Goal: Task Accomplishment & Management: Manage account settings

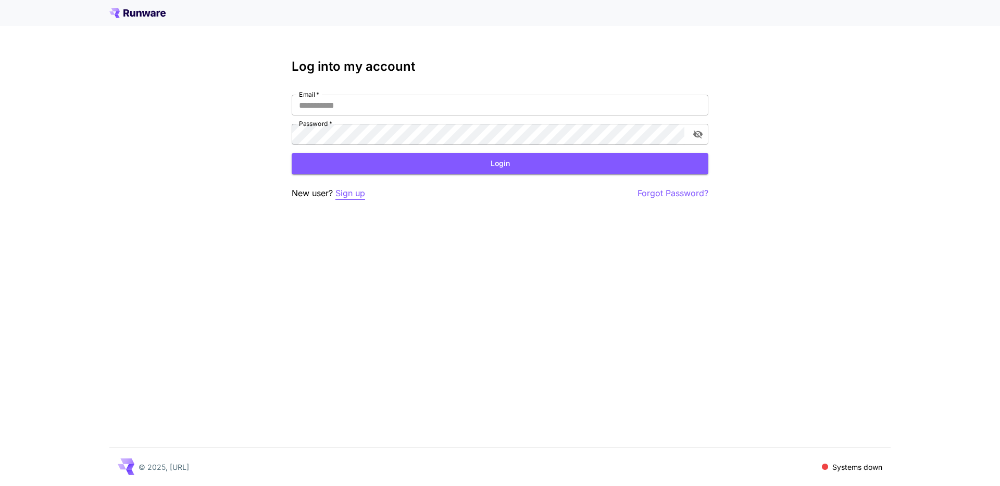
click at [355, 193] on p "Sign up" at bounding box center [350, 193] width 30 height 13
click at [343, 99] on input "Email   *" at bounding box center [500, 105] width 417 height 21
click at [347, 104] on input "Email   *" at bounding box center [500, 105] width 417 height 21
type input "**********"
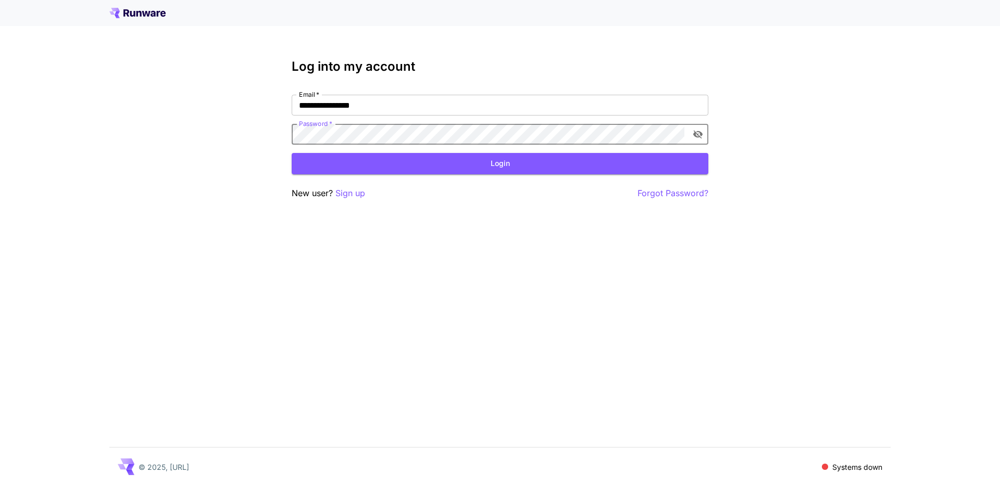
click at [672, 193] on p "Forgot Password?" at bounding box center [672, 193] width 71 height 13
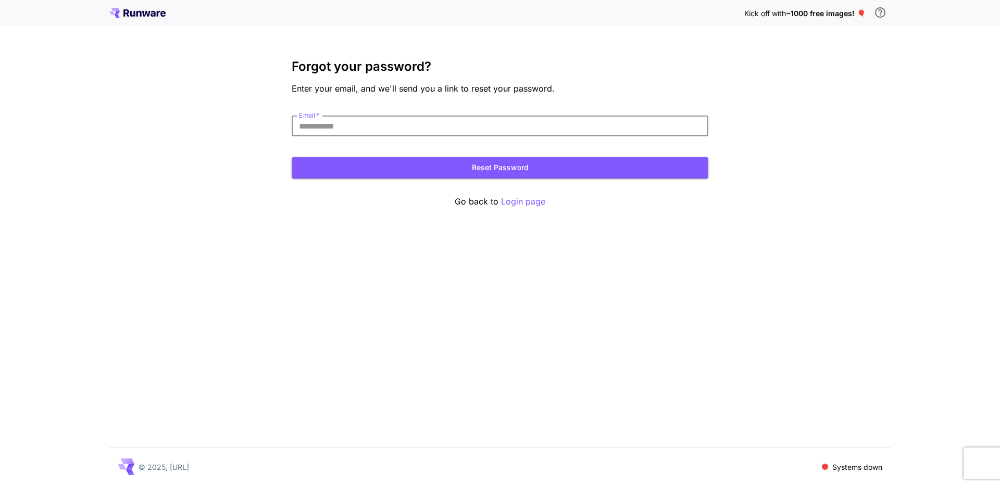
click at [482, 125] on input "Email   *" at bounding box center [500, 126] width 417 height 21
type input "**********"
click at [461, 171] on button "Reset Password" at bounding box center [500, 167] width 417 height 21
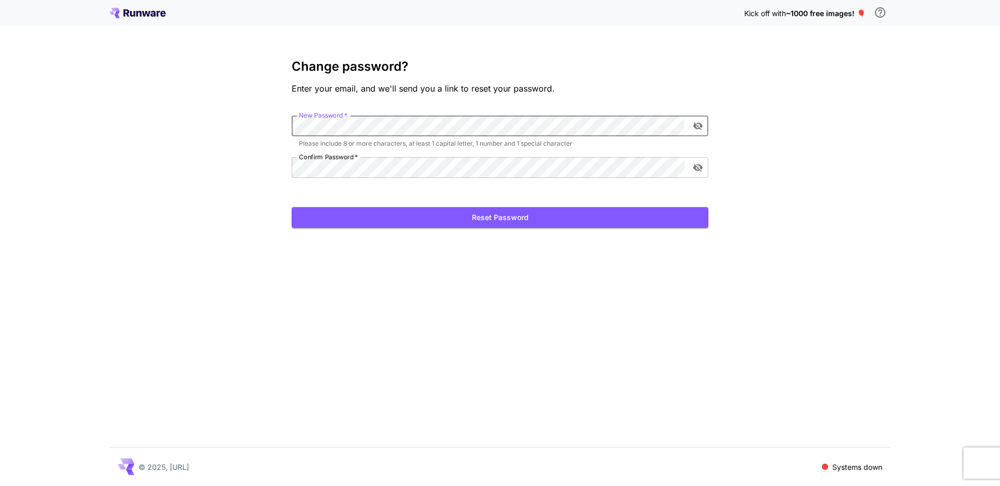
click at [701, 127] on icon "toggle password visibility" at bounding box center [697, 126] width 9 height 8
click at [698, 166] on icon "toggle password visibility" at bounding box center [698, 167] width 10 height 10
click at [180, 167] on div "Kick off with ~1000 free images! 🎈 Change password? Enter your email, and we'll…" at bounding box center [500, 243] width 1000 height 486
click at [449, 222] on button "Reset Password" at bounding box center [500, 217] width 417 height 21
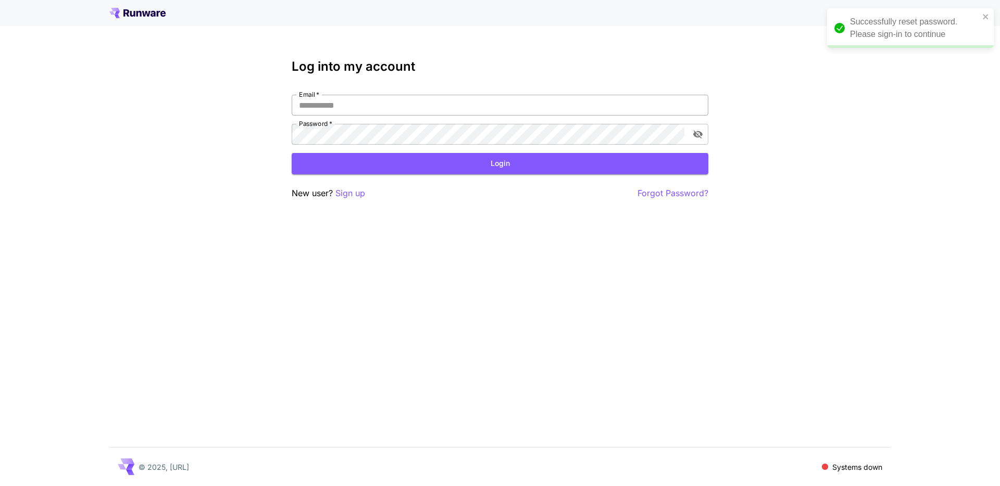
click at [463, 112] on input "Email   *" at bounding box center [500, 105] width 417 height 21
click at [463, 106] on input "Email   *" at bounding box center [500, 105] width 417 height 21
type input "*"
type input "**********"
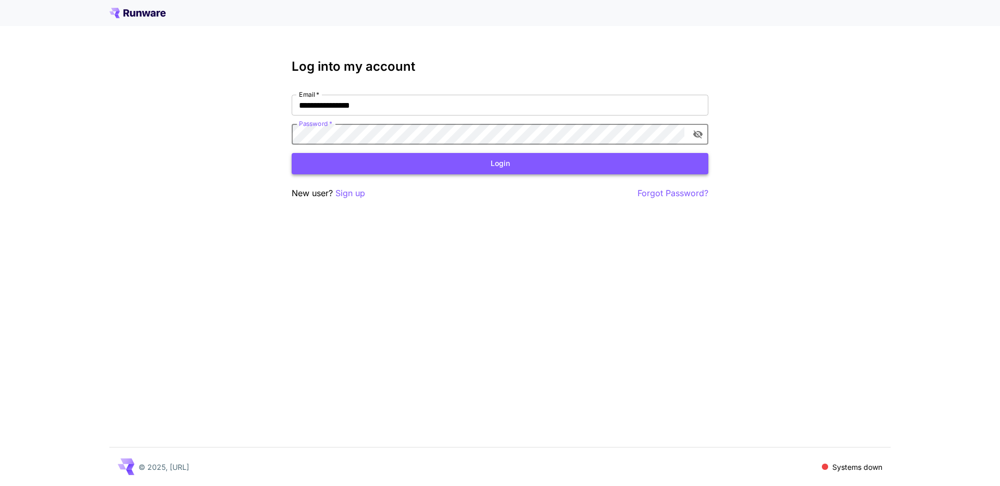
click at [464, 170] on button "Login" at bounding box center [500, 163] width 417 height 21
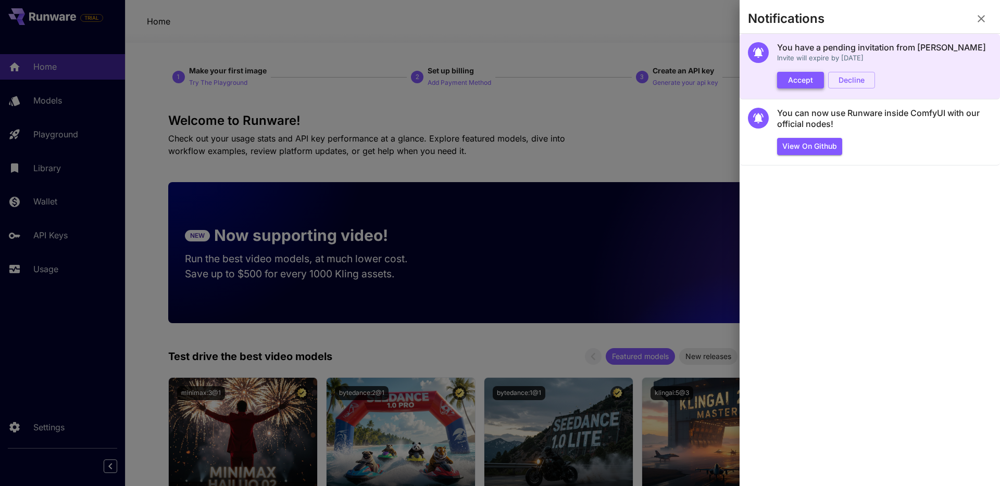
click at [805, 82] on button "Accept" at bounding box center [800, 80] width 47 height 17
